Goal: Check status: Check status

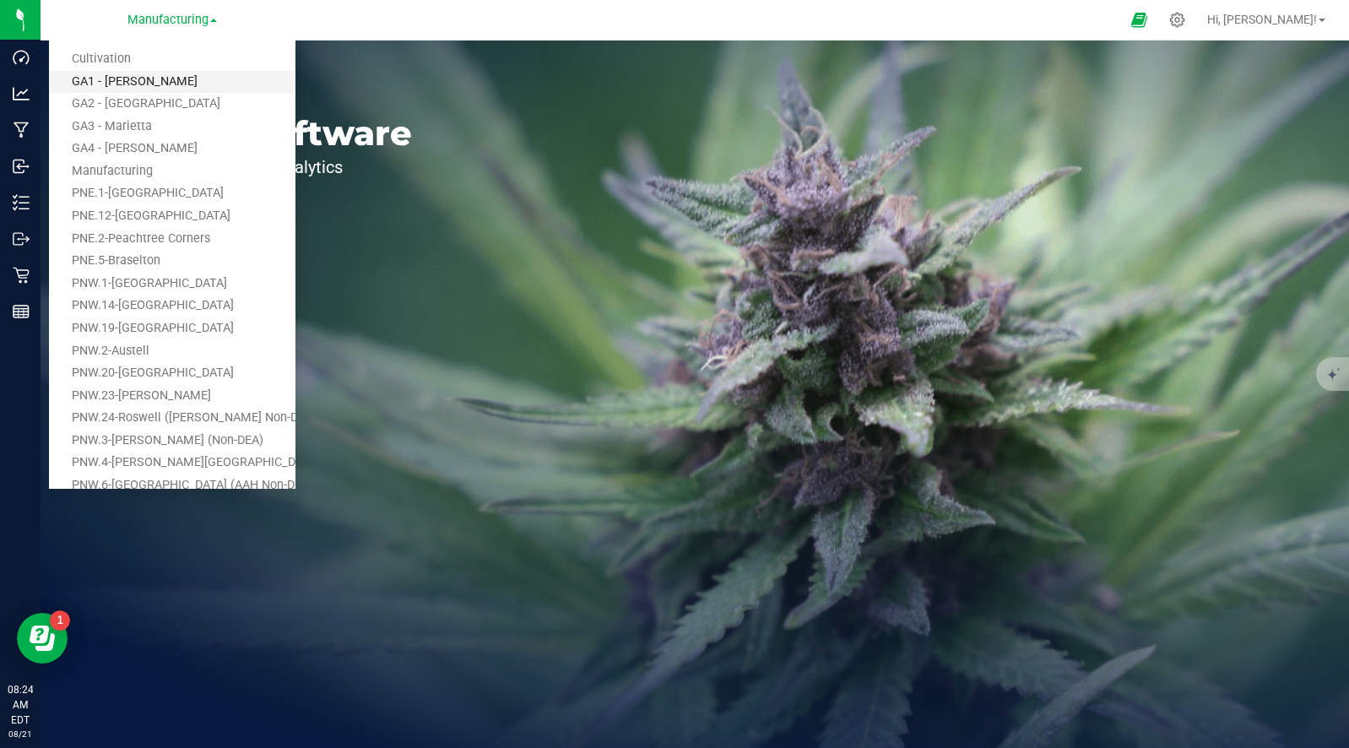
click at [129, 79] on link "GA1 - [PERSON_NAME]" at bounding box center [172, 82] width 247 height 23
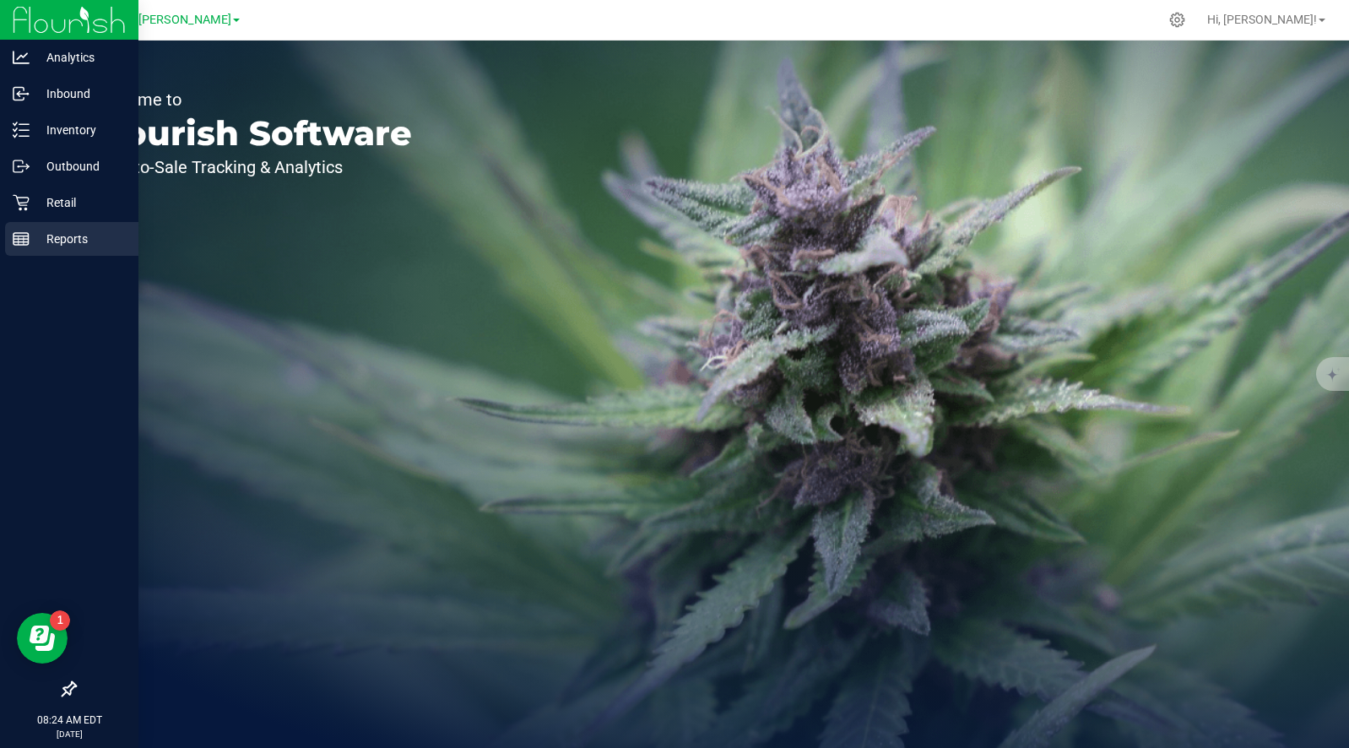
click at [51, 238] on p "Reports" at bounding box center [80, 239] width 101 height 20
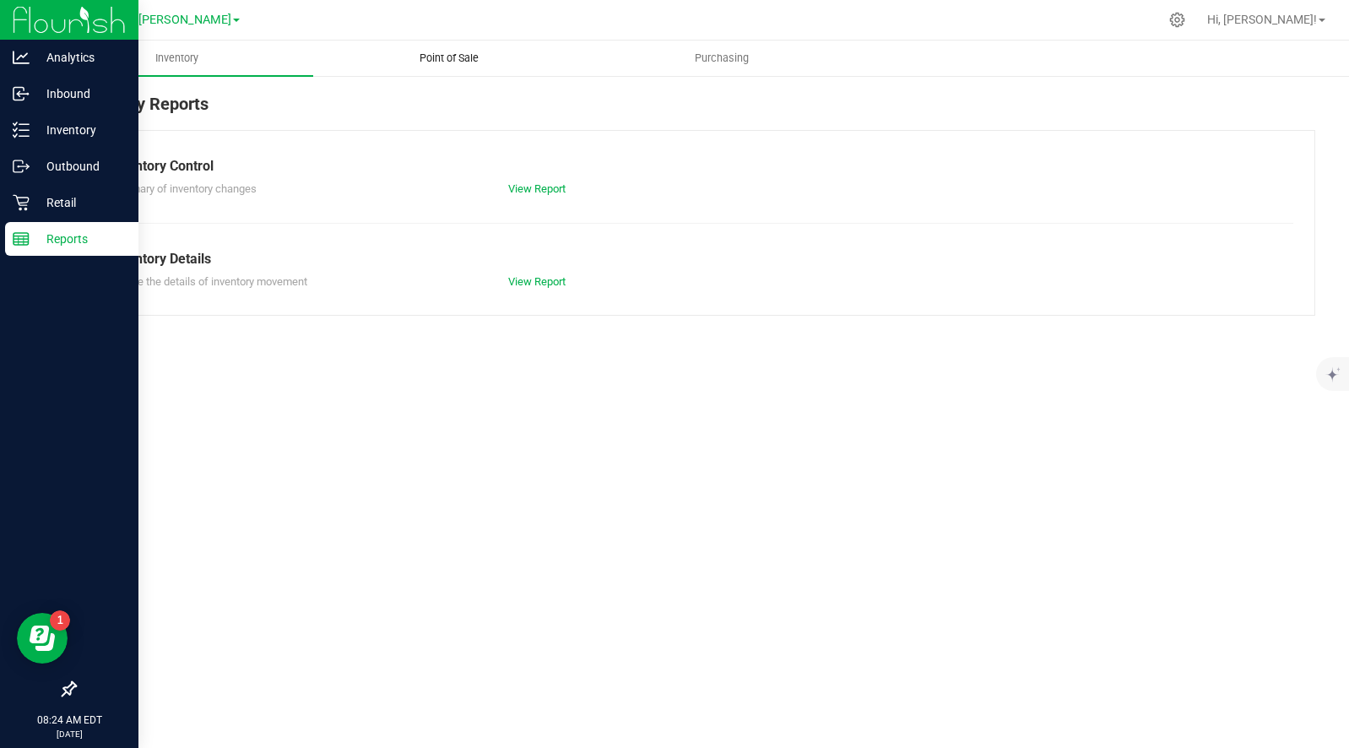
click at [433, 58] on span "Point of Sale" at bounding box center [449, 58] width 105 height 15
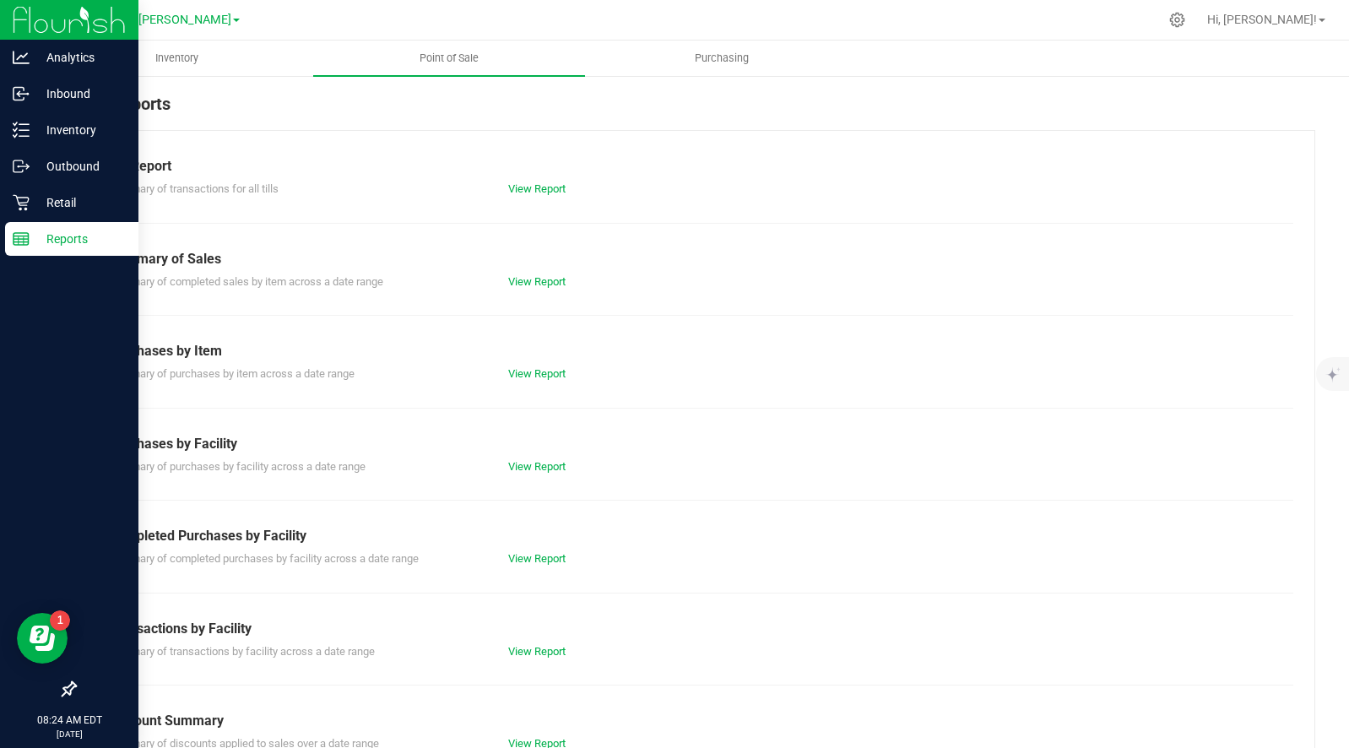
click at [530, 274] on div "View Report" at bounding box center [695, 282] width 399 height 17
click at [538, 280] on link "View Report" at bounding box center [536, 281] width 57 height 13
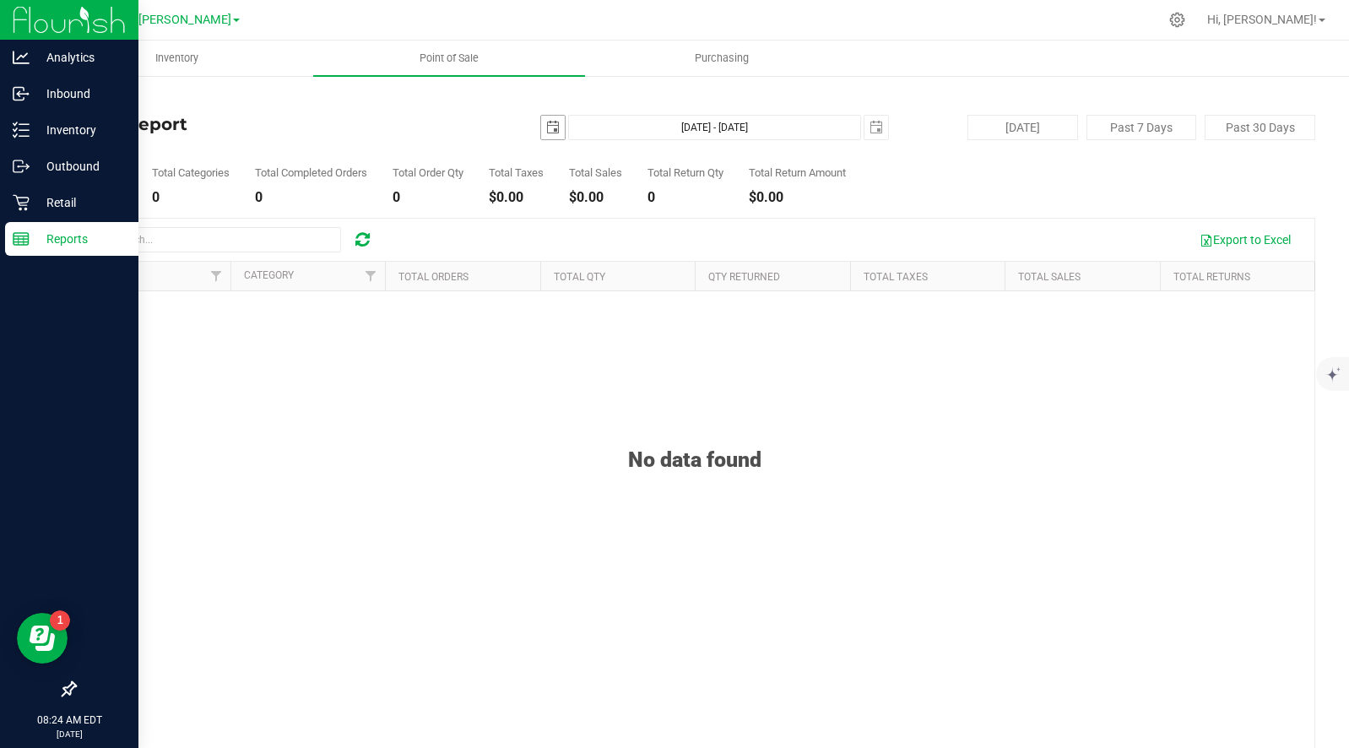
click at [558, 127] on span "select" at bounding box center [553, 128] width 14 height 14
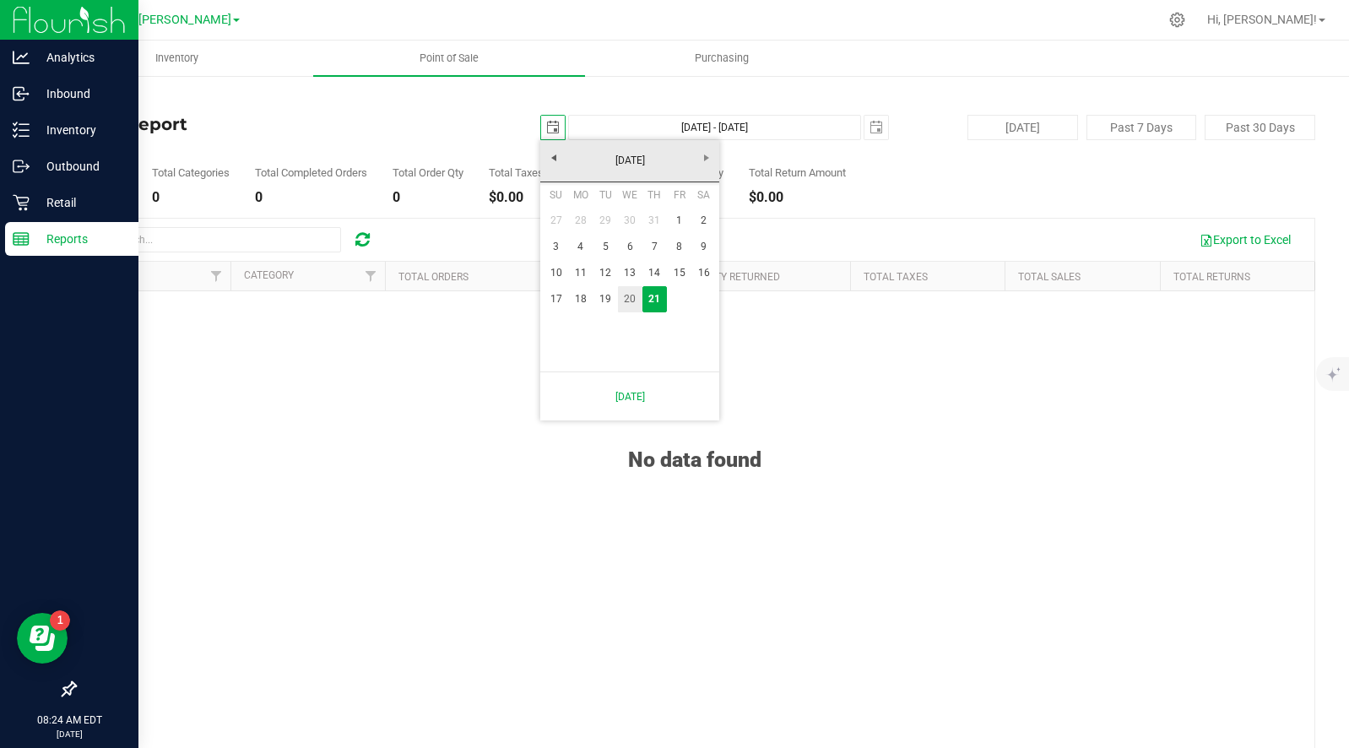
click at [625, 295] on link "20" at bounding box center [630, 299] width 24 height 26
type input "[DATE]"
type input "[DATE] - [DATE]"
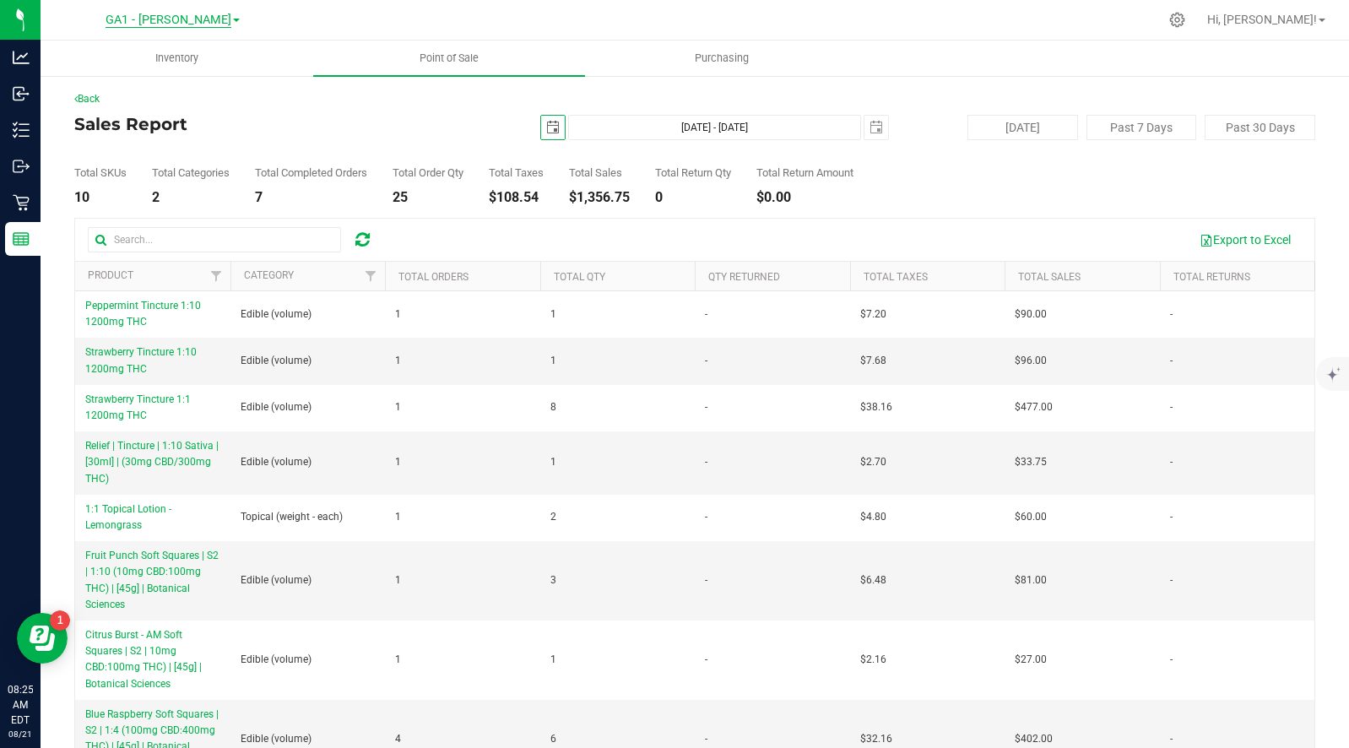
click at [162, 18] on span "GA1 - [PERSON_NAME]" at bounding box center [169, 20] width 126 height 15
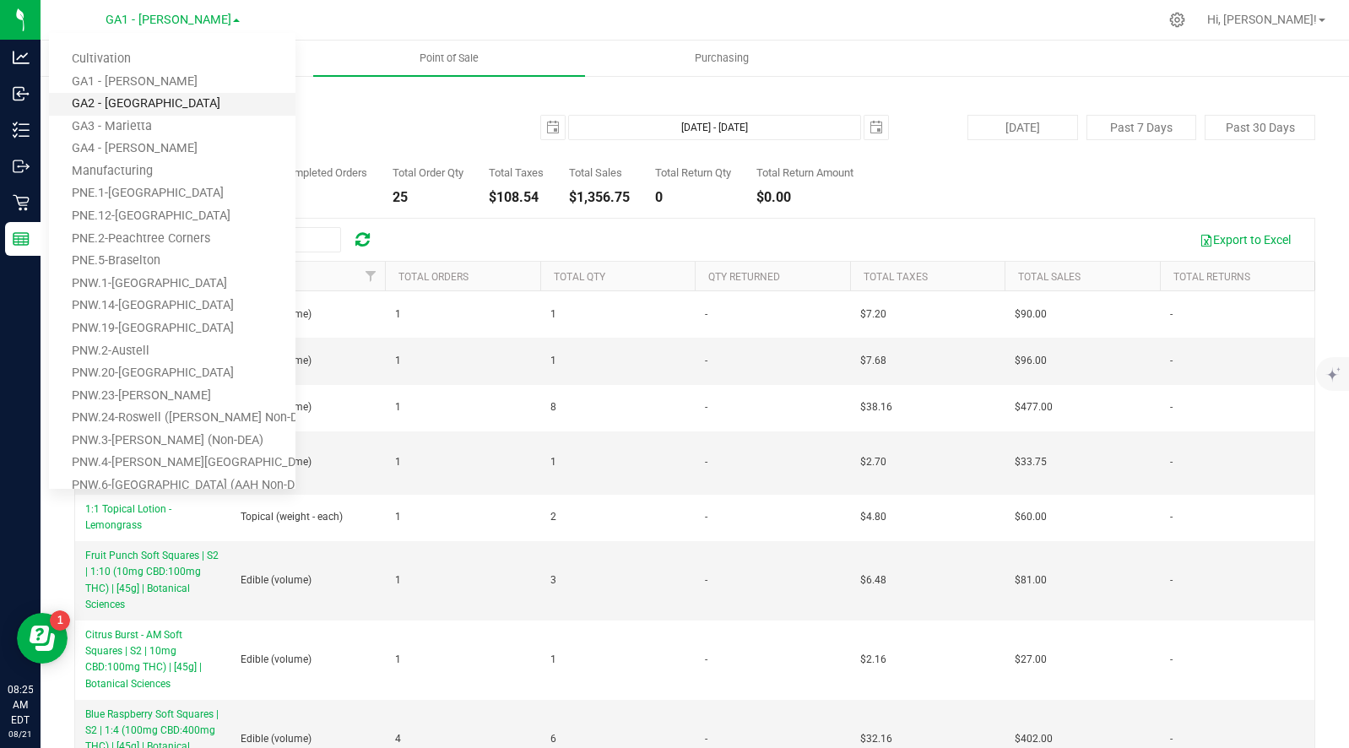
click at [144, 100] on link "GA2 - [GEOGRAPHIC_DATA]" at bounding box center [172, 104] width 247 height 23
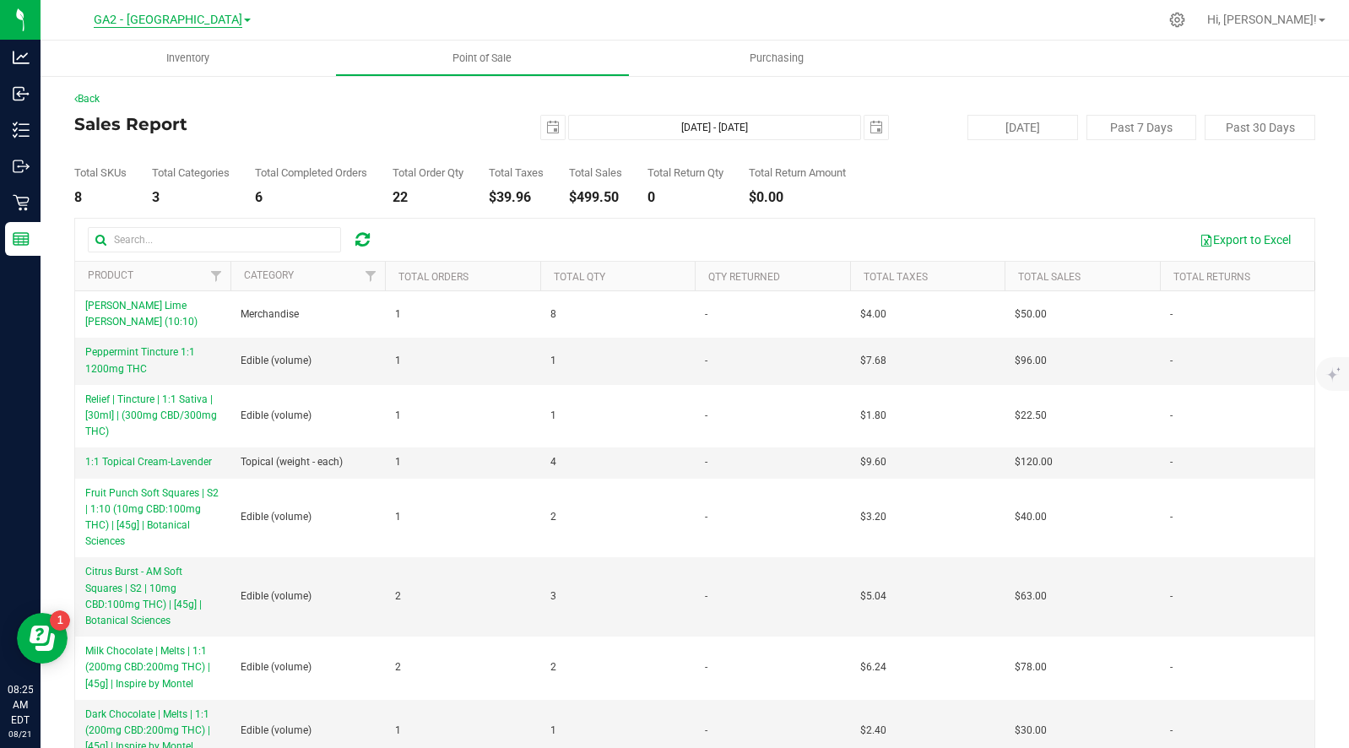
click at [188, 14] on span "GA2 - [GEOGRAPHIC_DATA]" at bounding box center [168, 20] width 149 height 15
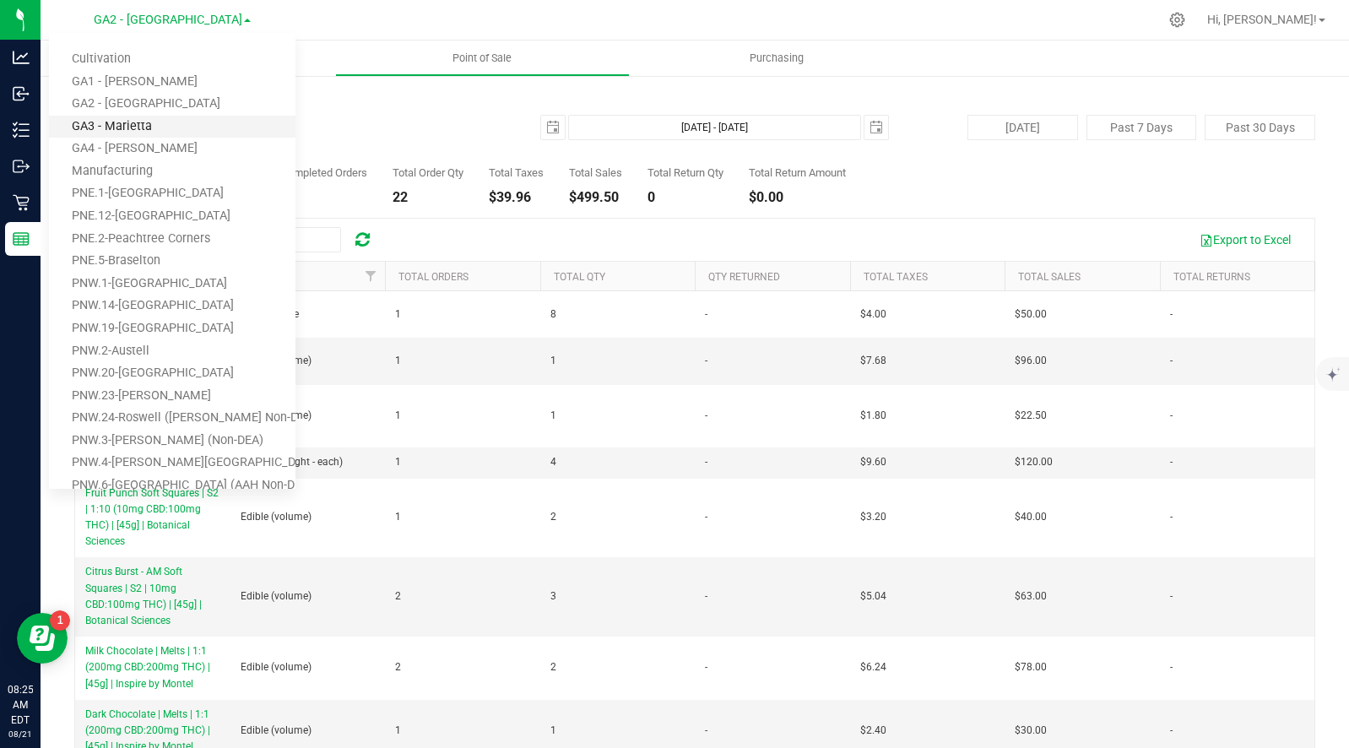
click at [128, 122] on link "GA3 - Marietta" at bounding box center [172, 127] width 247 height 23
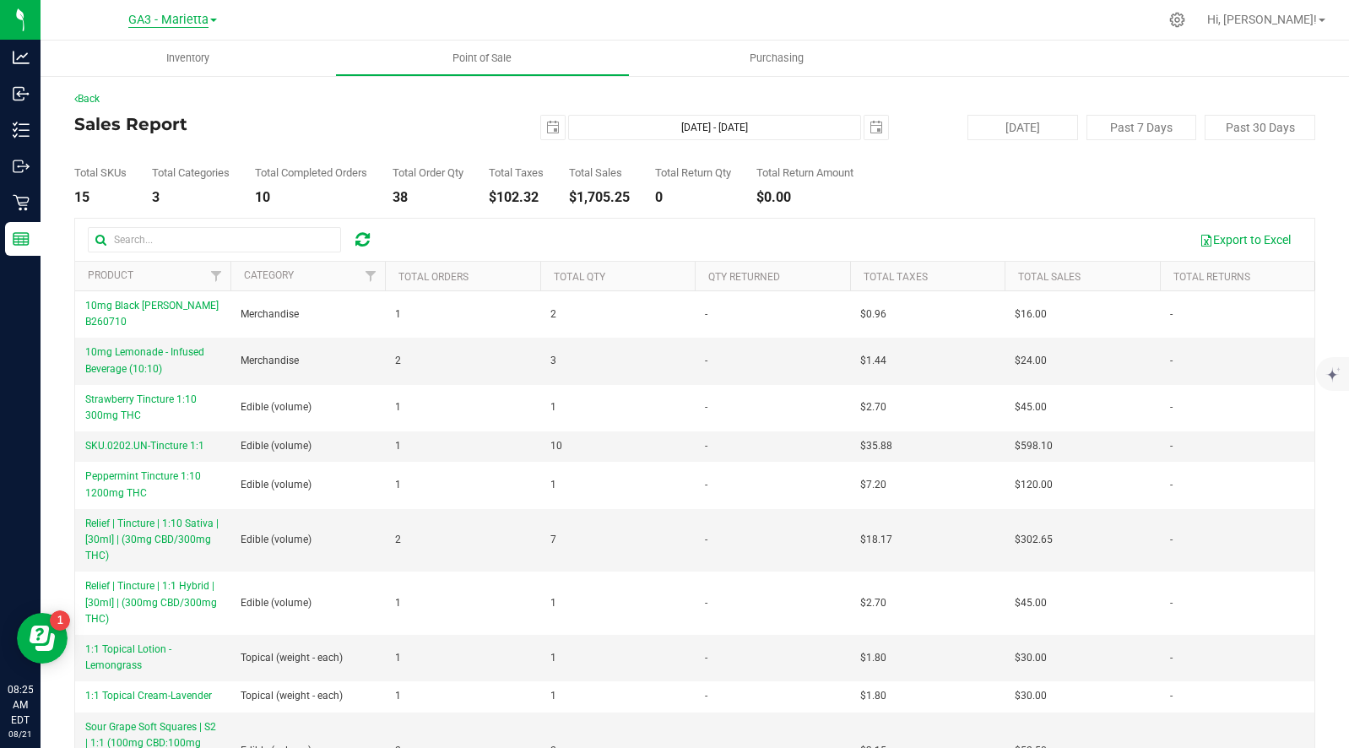
click at [164, 20] on span "GA3 - Marietta" at bounding box center [168, 20] width 80 height 15
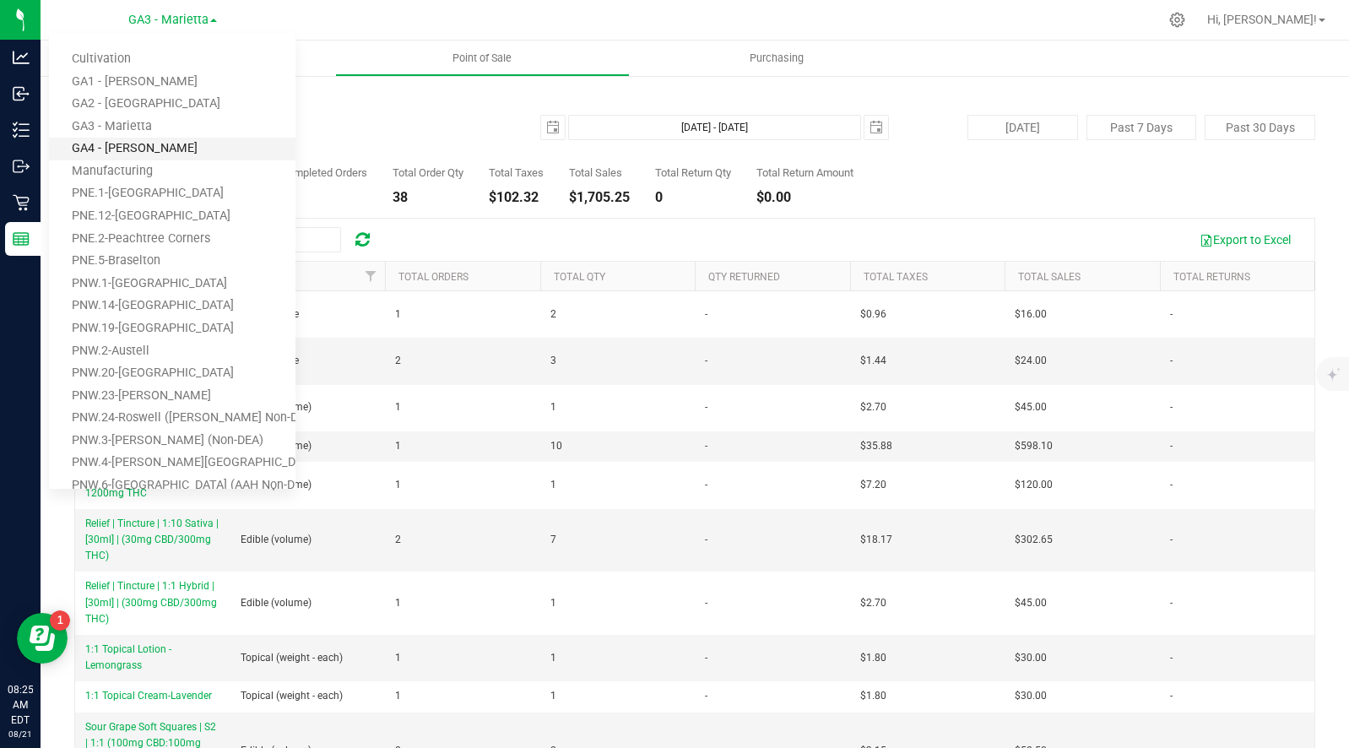
click at [140, 144] on link "GA4 - [PERSON_NAME]" at bounding box center [172, 149] width 247 height 23
